Goal: Feedback & Contribution: Leave review/rating

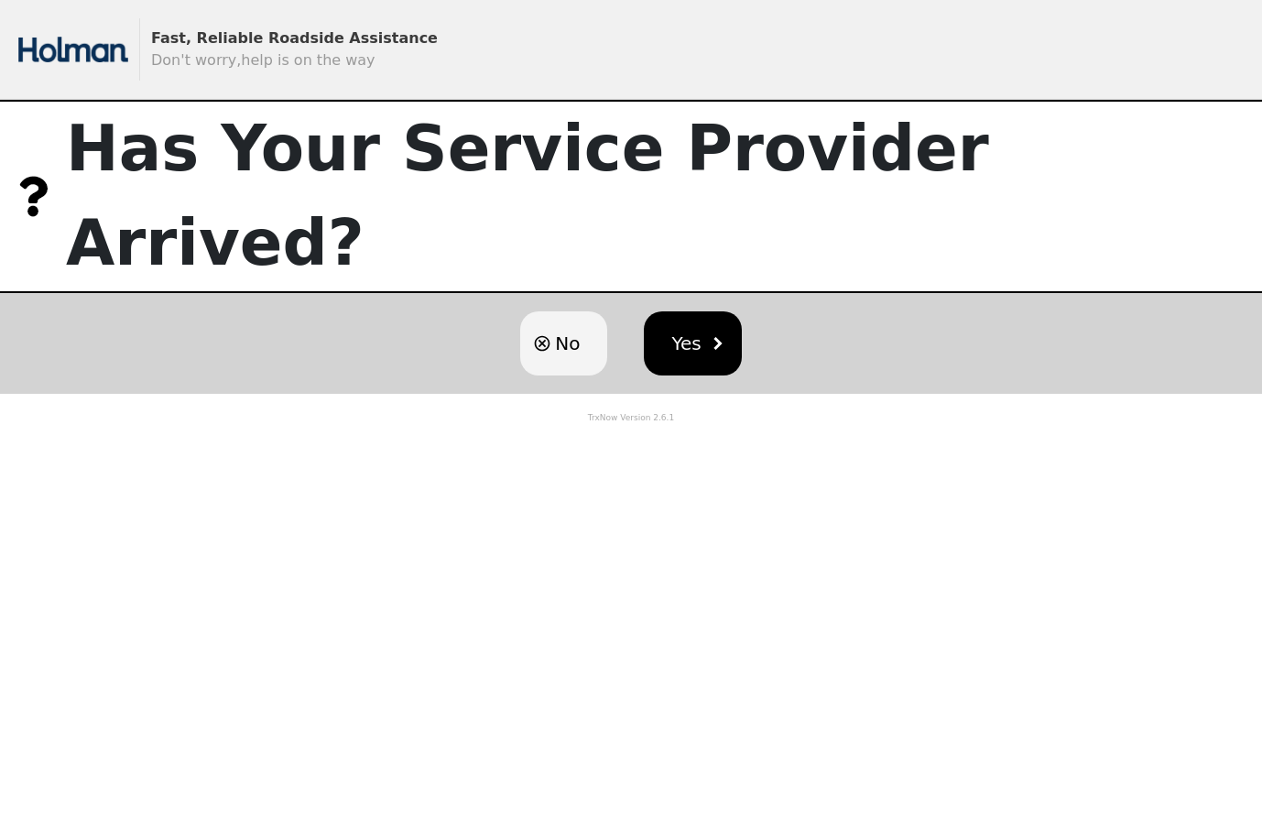
click at [691, 330] on span "Yes" at bounding box center [685, 343] width 29 height 27
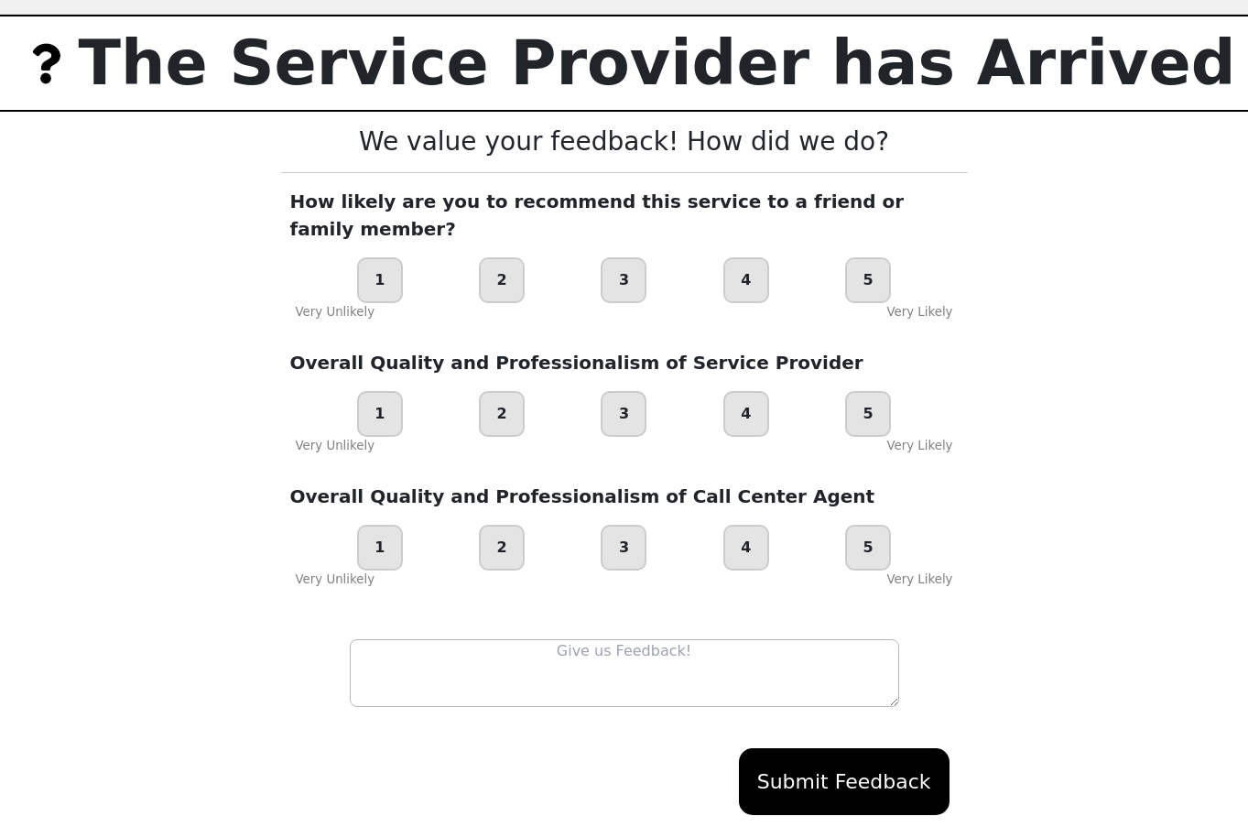
scroll to position [86, 0]
drag, startPoint x: 868, startPoint y: 249, endPoint x: 878, endPoint y: 369, distance: 120.3
click at [867, 256] on div "5" at bounding box center [868, 279] width 46 height 46
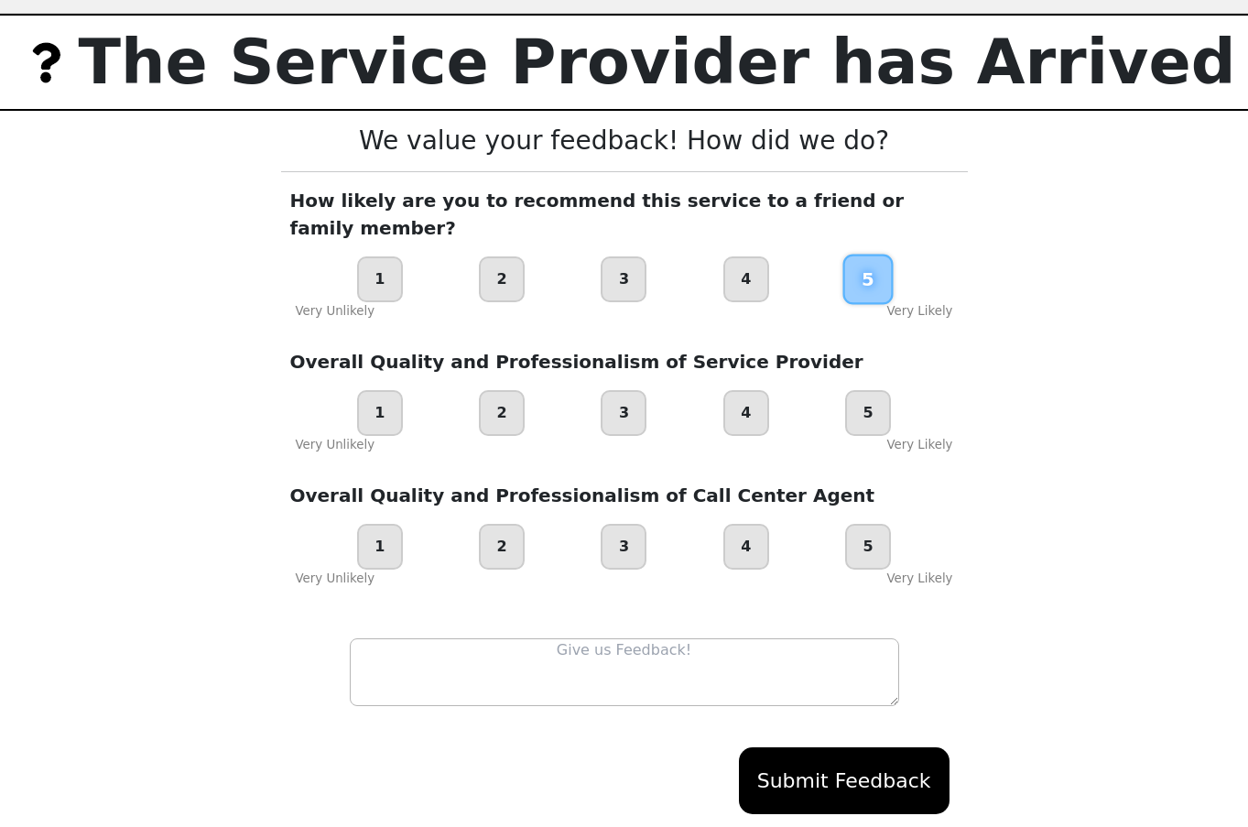
click at [870, 390] on div "5" at bounding box center [868, 413] width 46 height 46
click at [864, 524] on div "5" at bounding box center [868, 547] width 46 height 46
click at [846, 764] on button "Submit Feedback" at bounding box center [844, 780] width 211 height 67
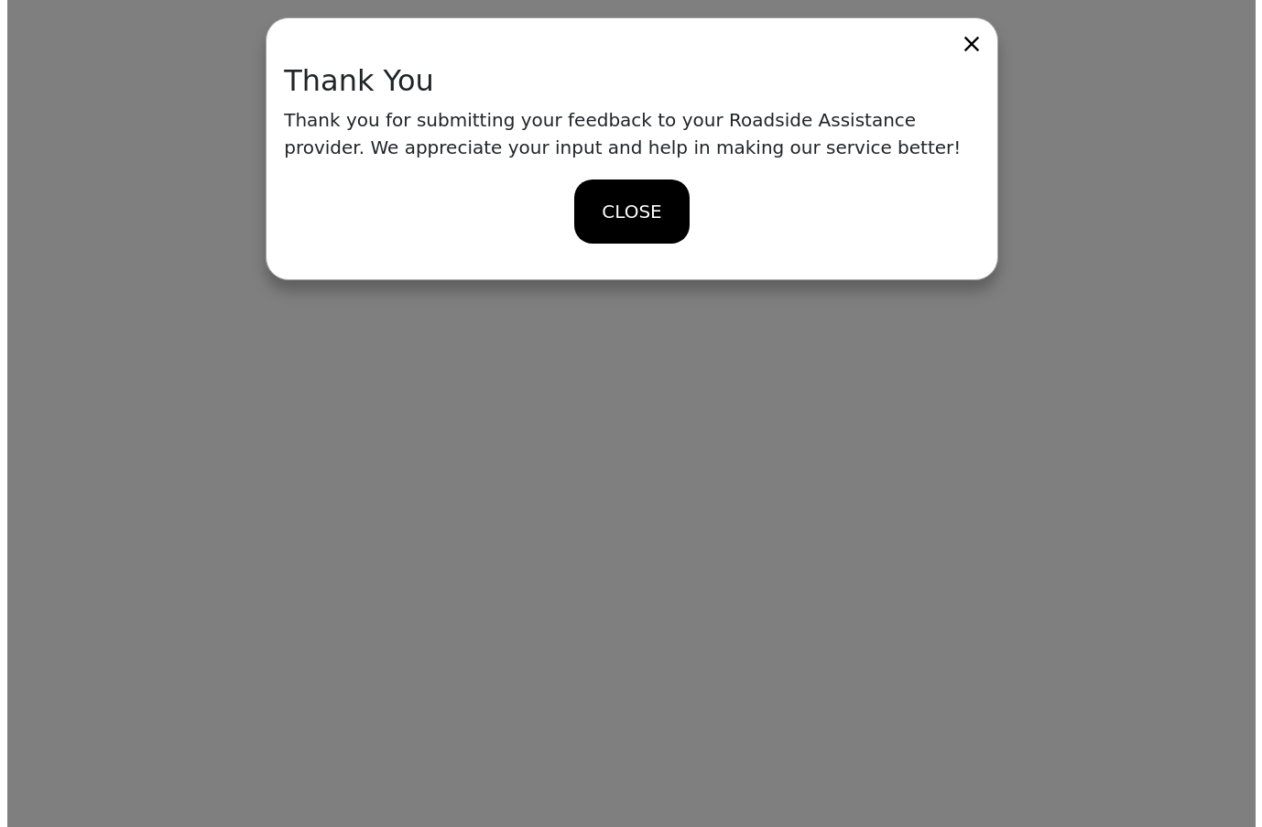
scroll to position [0, 0]
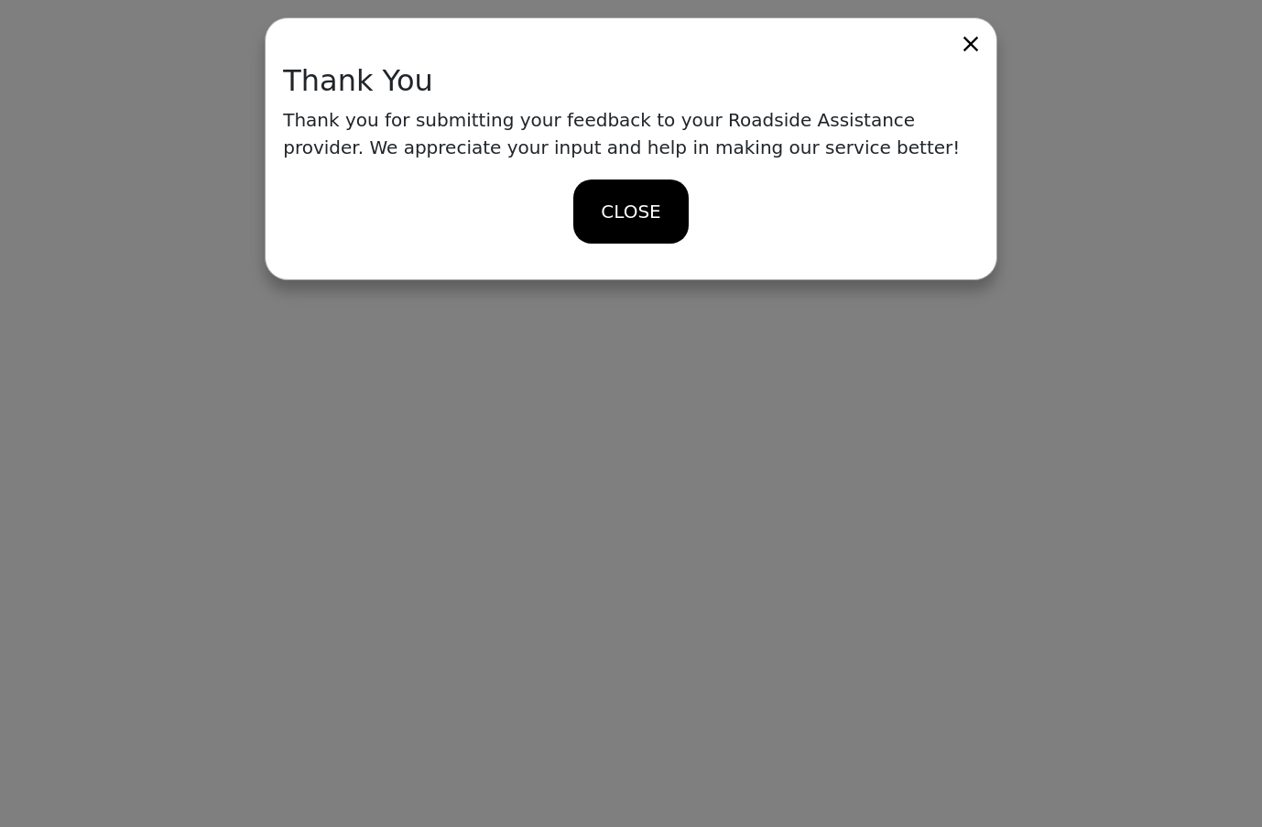
click at [653, 213] on span "CLOSE" at bounding box center [631, 211] width 60 height 27
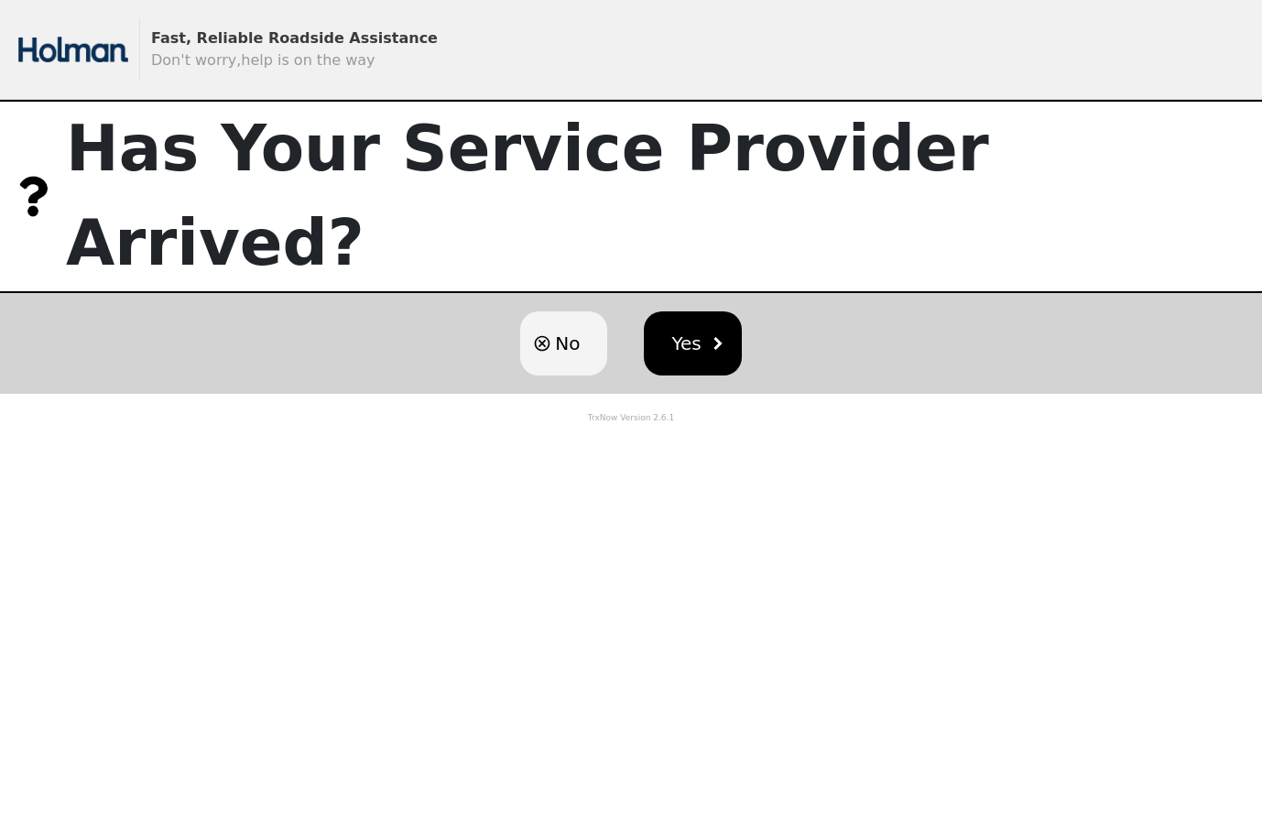
click at [685, 330] on span "Yes" at bounding box center [685, 343] width 29 height 27
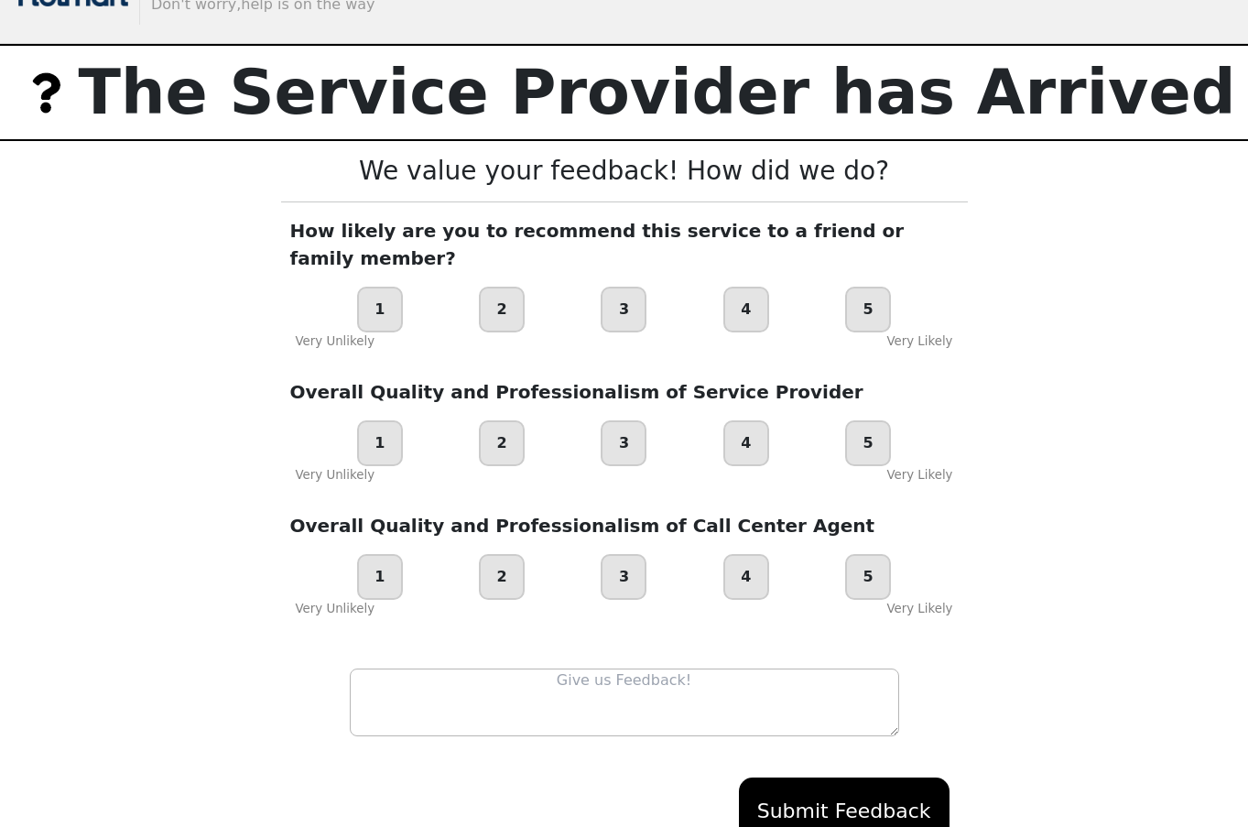
scroll to position [86, 0]
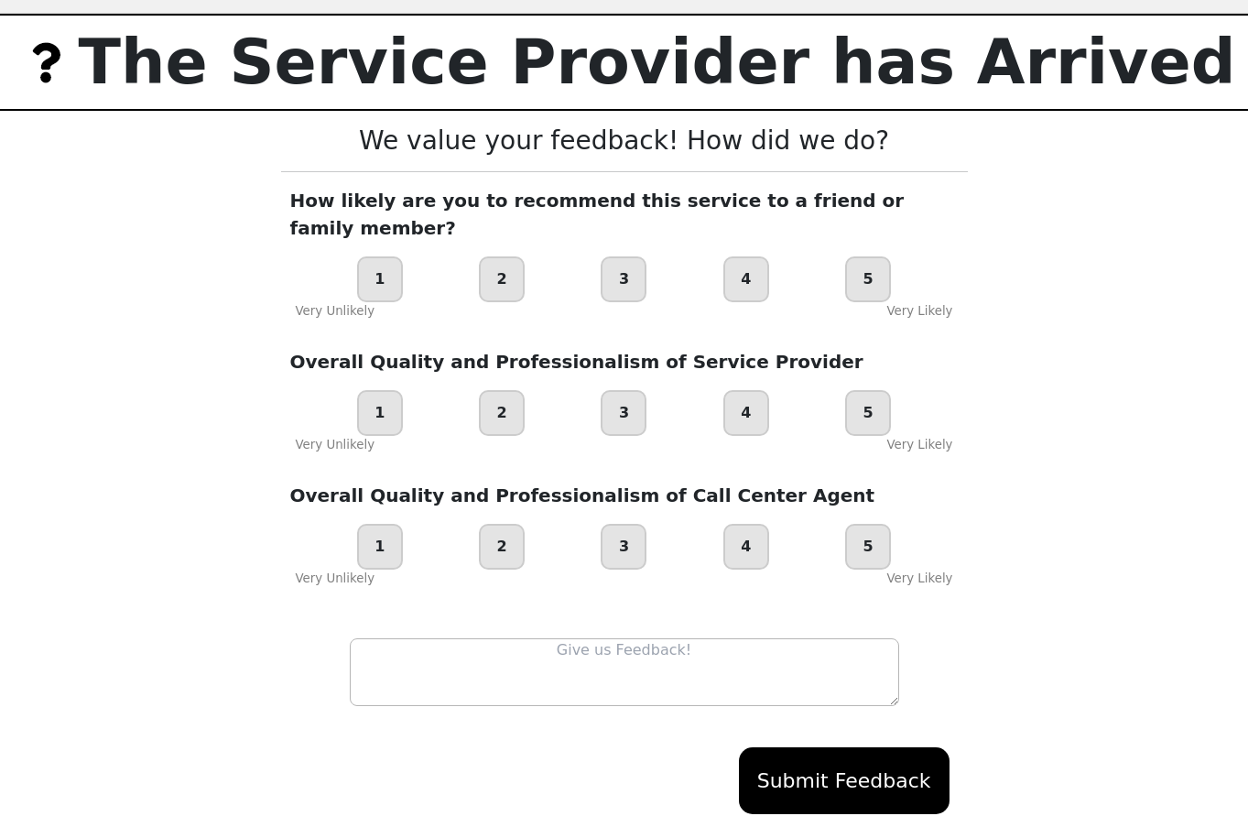
click at [897, 747] on button "Submit Feedback" at bounding box center [844, 780] width 211 height 67
